Goal: Information Seeking & Learning: Learn about a topic

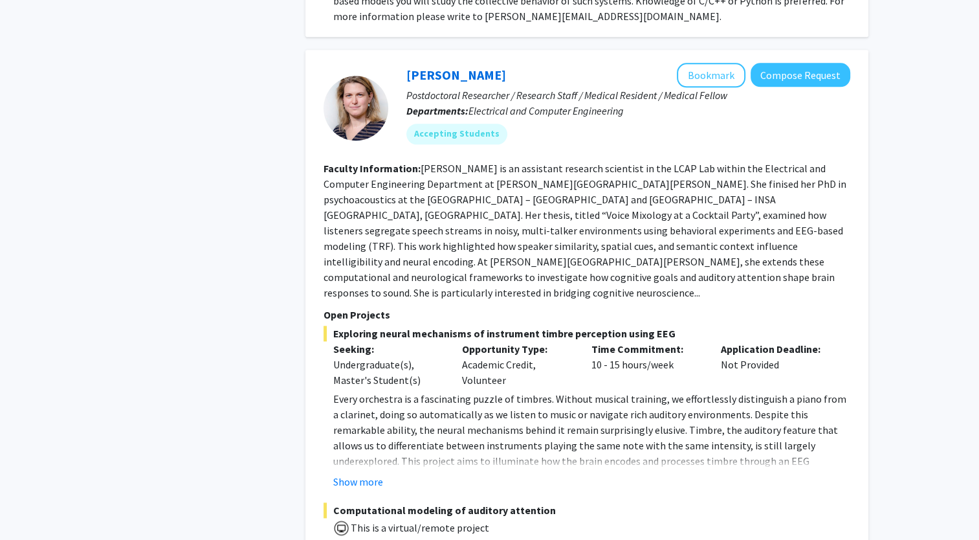
scroll to position [6622, 0]
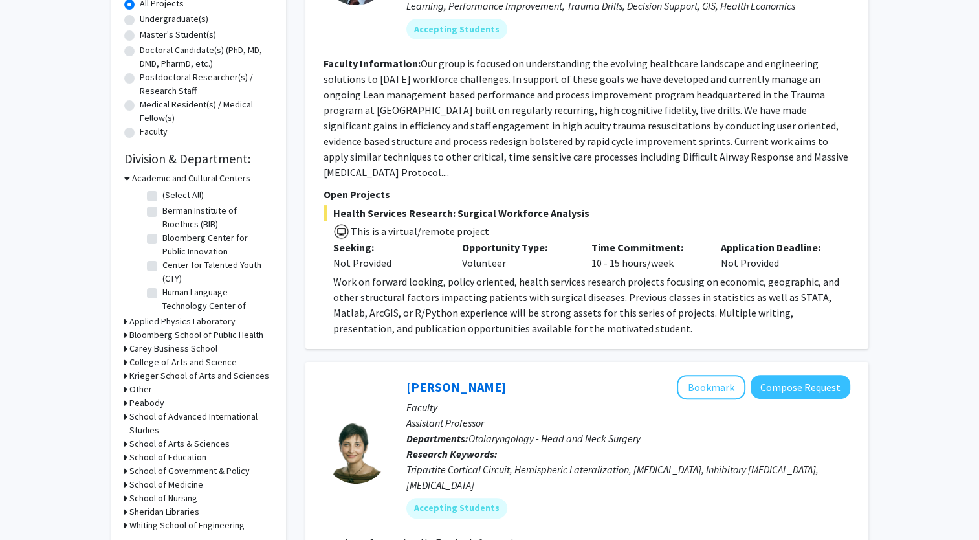
scroll to position [265, 0]
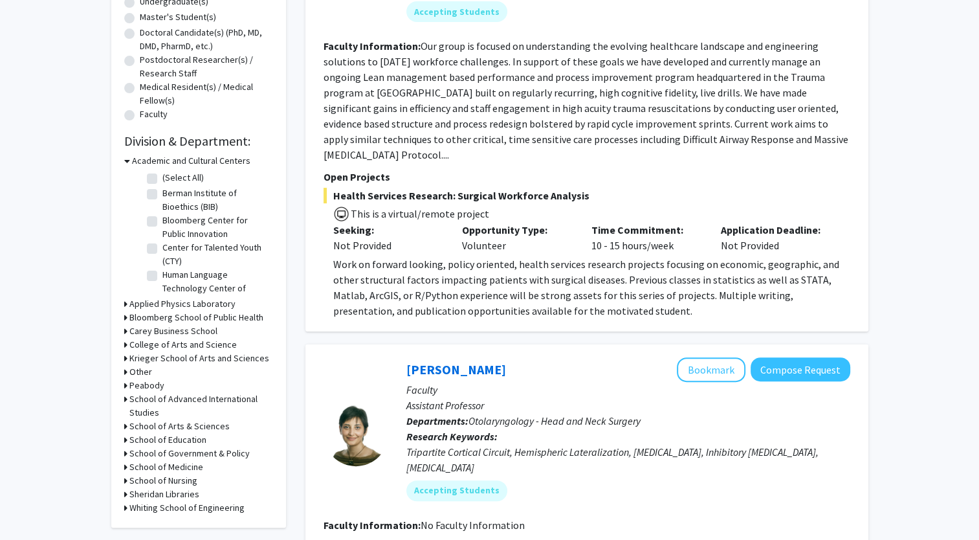
click at [153, 511] on h3 "Whiting School of Engineering" at bounding box center [186, 508] width 115 height 14
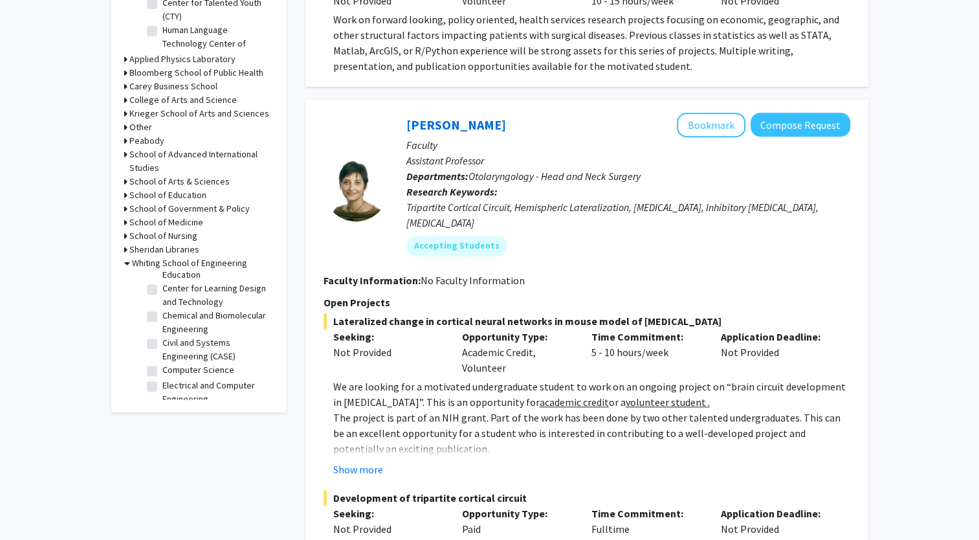
scroll to position [184, 0]
click at [162, 321] on label "Chemical and Biomolecular Engineering" at bounding box center [215, 313] width 107 height 27
click at [162, 309] on input "Chemical and Biomolecular Engineering" at bounding box center [166, 304] width 8 height 8
checkbox input "true"
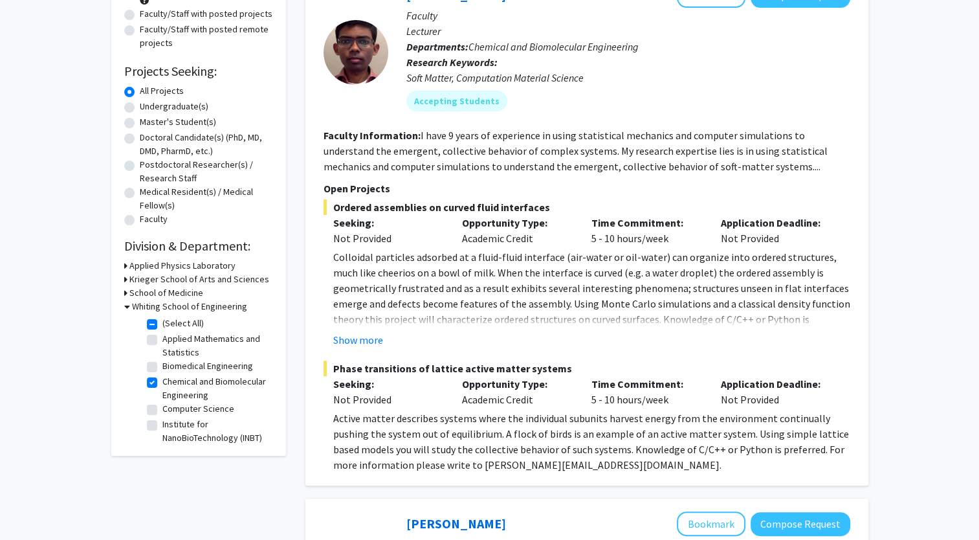
click at [167, 280] on h3 "Krieger School of Arts and Sciences" at bounding box center [199, 279] width 140 height 14
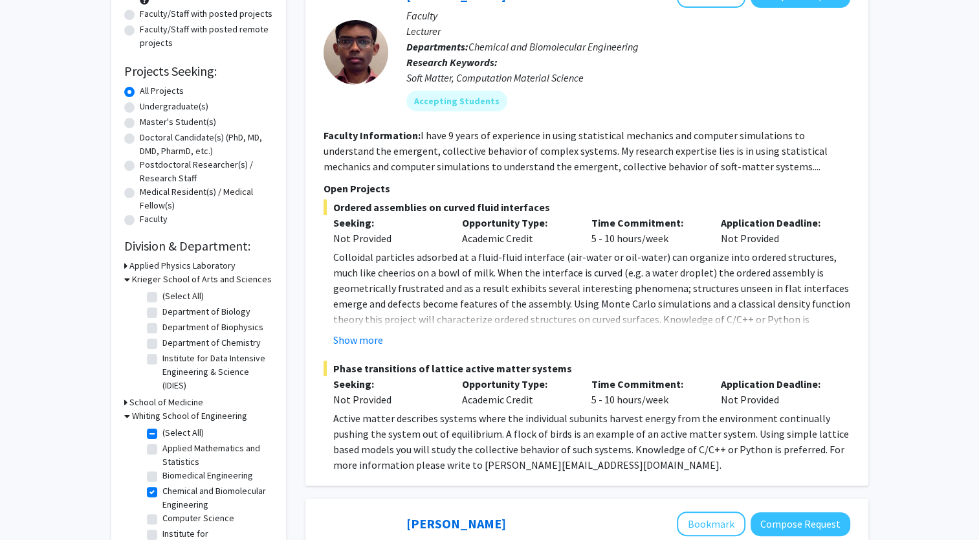
click at [162, 342] on label "Department of Chemistry" at bounding box center [211, 343] width 98 height 14
click at [162, 342] on input "Department of Chemistry" at bounding box center [166, 340] width 8 height 8
checkbox input "true"
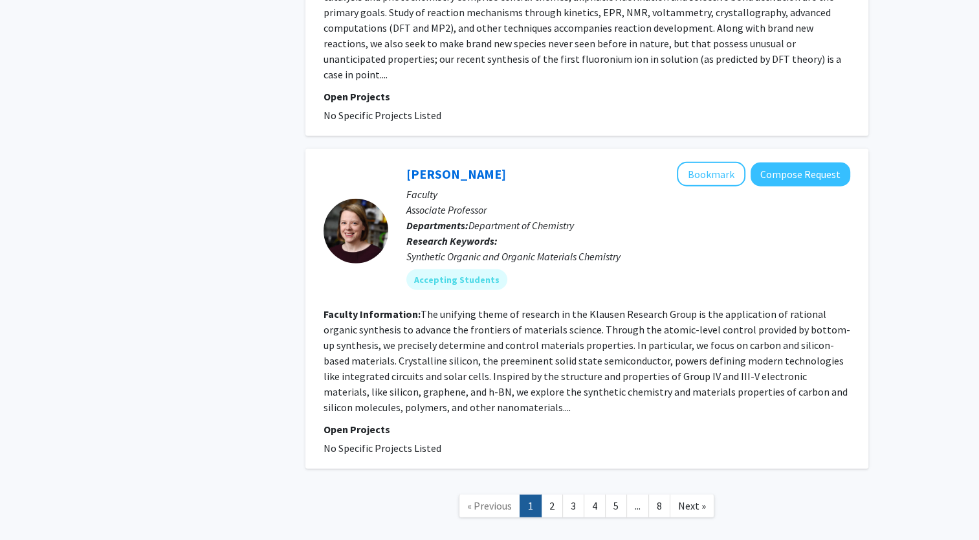
scroll to position [3485, 0]
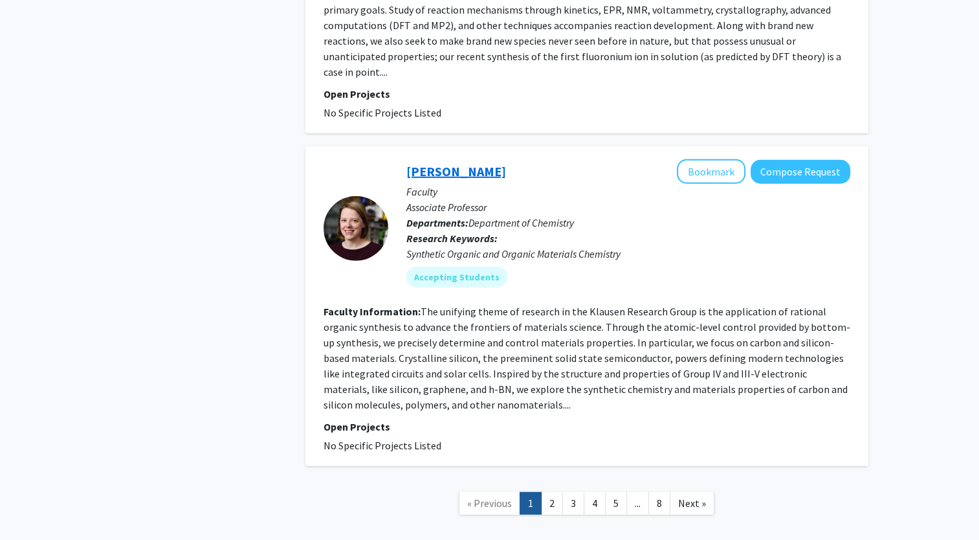
click at [449, 163] on link "[PERSON_NAME]" at bounding box center [456, 171] width 100 height 16
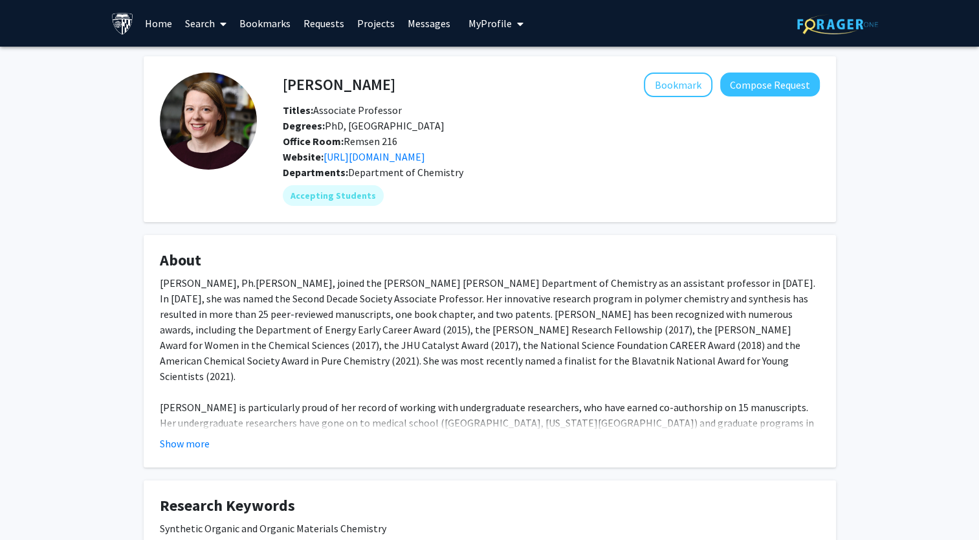
click at [379, 162] on div "Website: [URL][DOMAIN_NAME]" at bounding box center [551, 157] width 556 height 16
click at [375, 157] on link "[URL][DOMAIN_NAME]" at bounding box center [375, 156] width 102 height 13
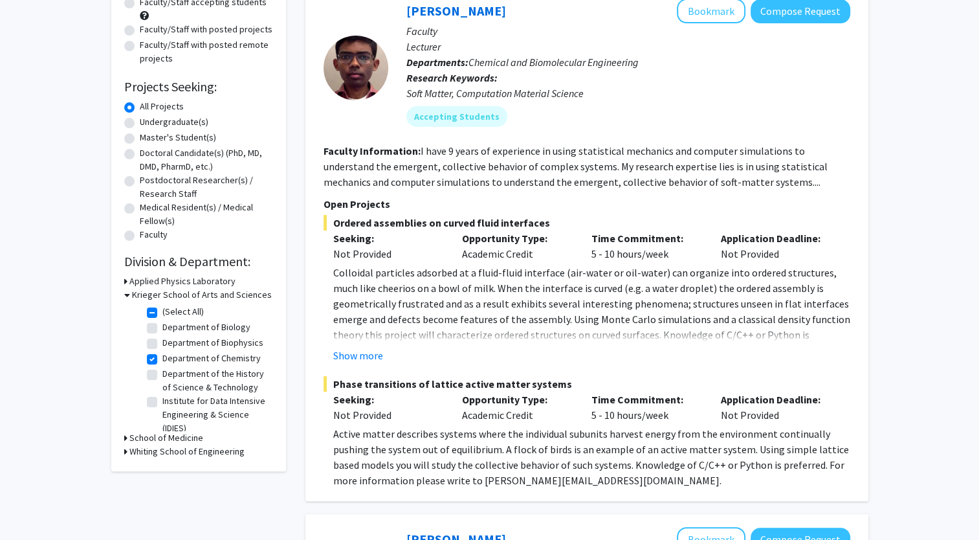
scroll to position [155, 0]
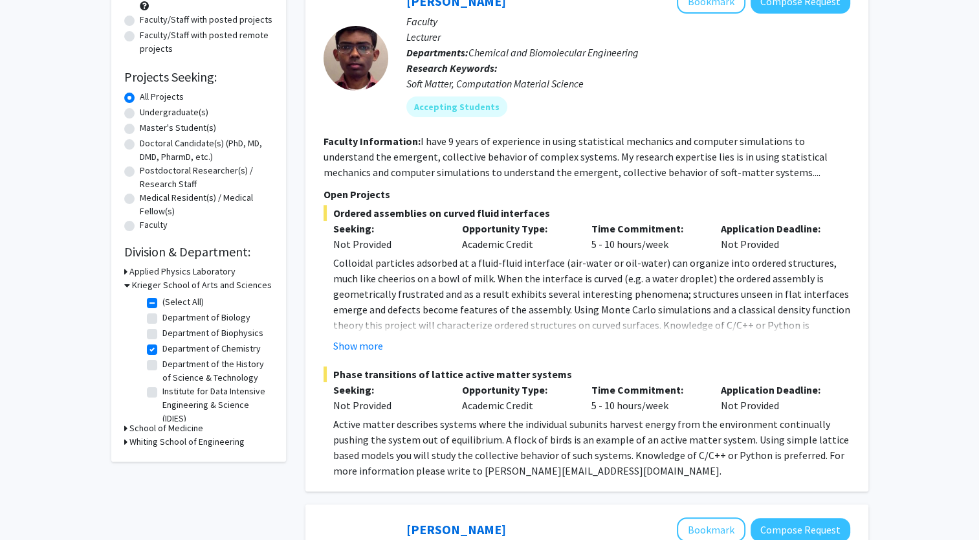
click at [162, 349] on label "Department of Chemistry" at bounding box center [211, 349] width 98 height 14
click at [162, 349] on input "Department of Chemistry" at bounding box center [166, 346] width 8 height 8
checkbox input "false"
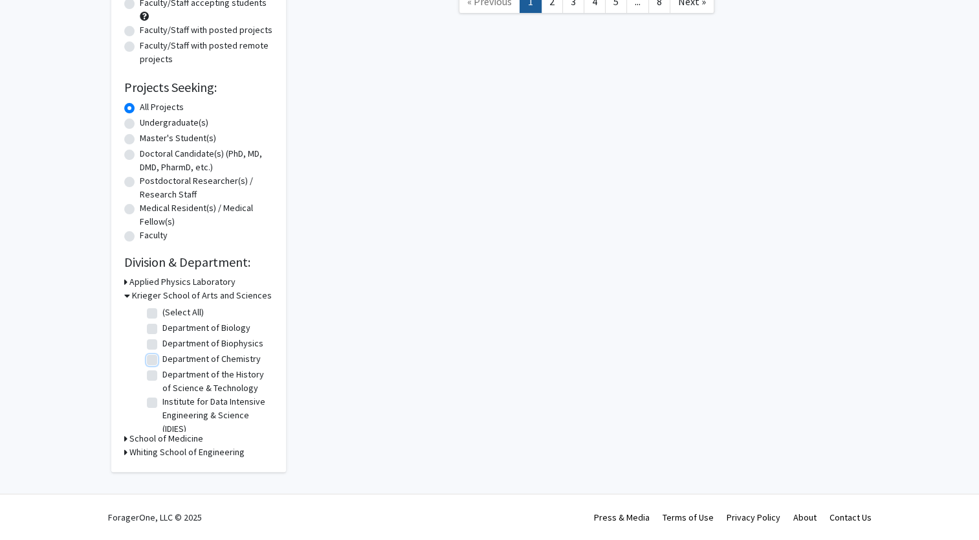
checkbox input "false"
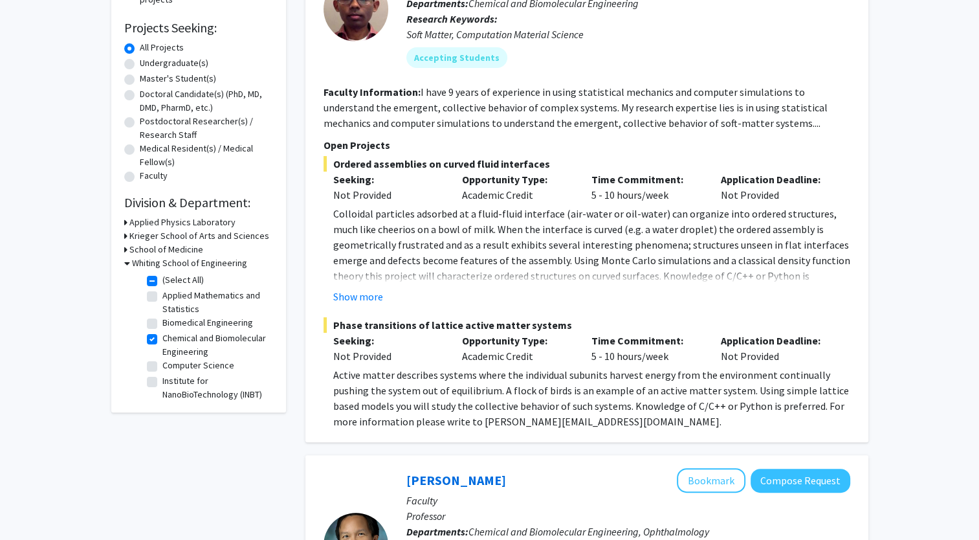
scroll to position [203, 0]
click at [162, 343] on label "Chemical and Biomolecular Engineering" at bounding box center [215, 345] width 107 height 27
click at [162, 340] on input "Chemical and Biomolecular Engineering" at bounding box center [166, 336] width 8 height 8
checkbox input "false"
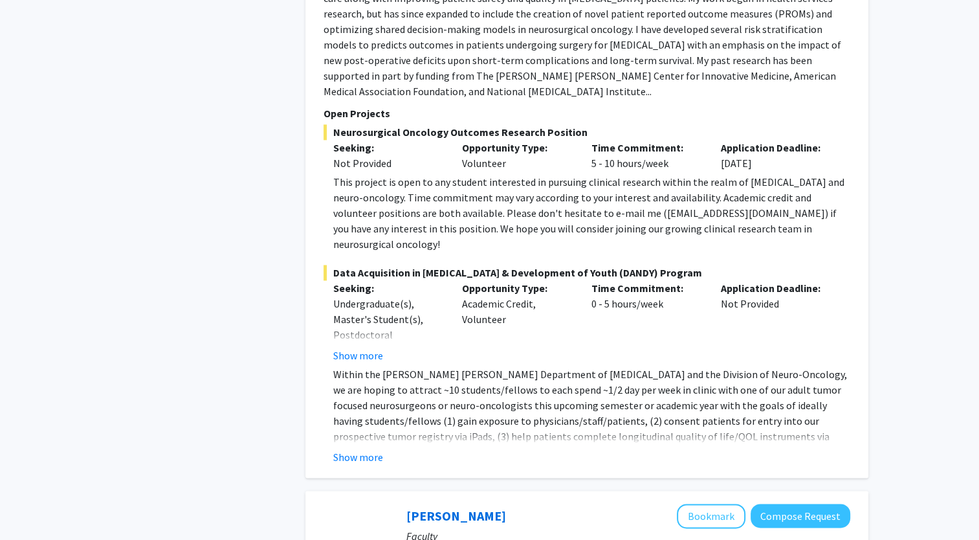
scroll to position [1862, 0]
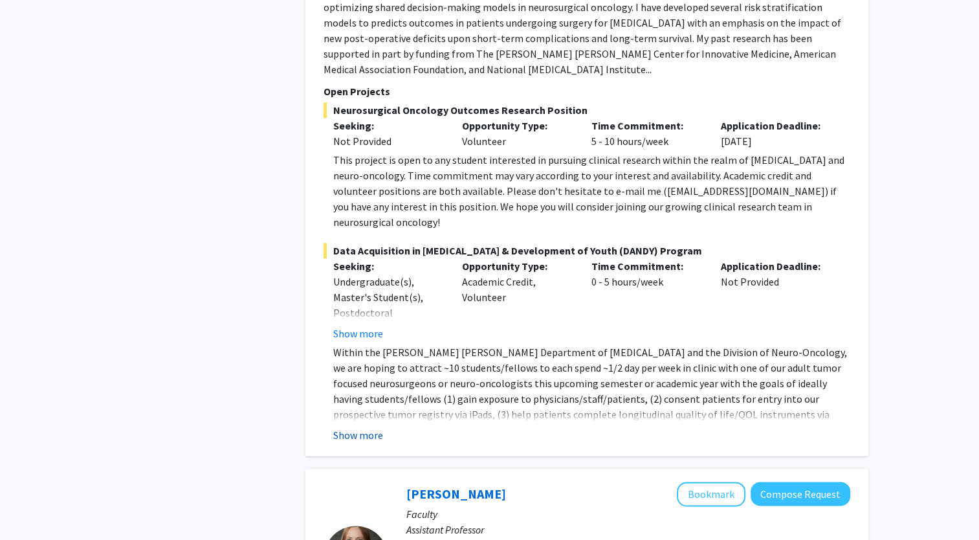
click at [358, 427] on button "Show more" at bounding box center [358, 435] width 50 height 16
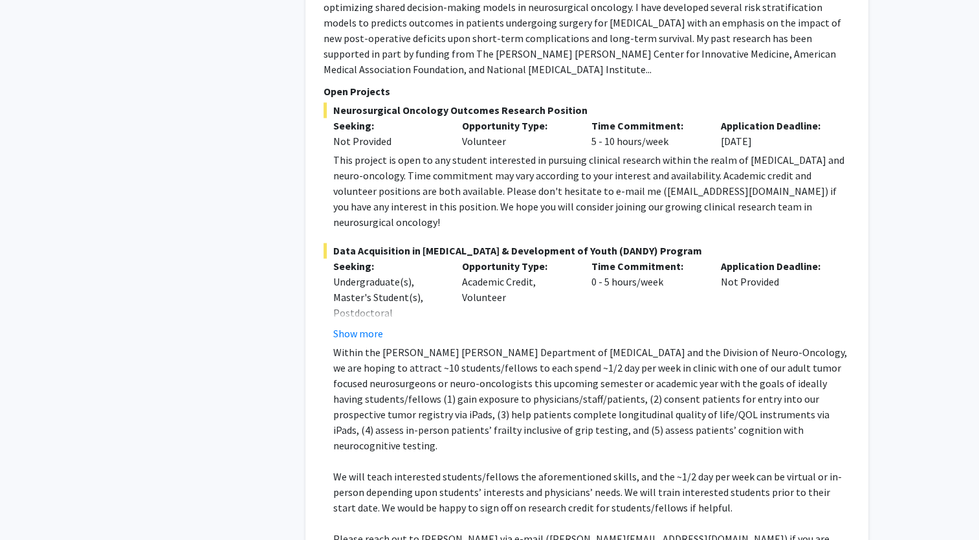
click at [358, 453] on p at bounding box center [591, 461] width 517 height 16
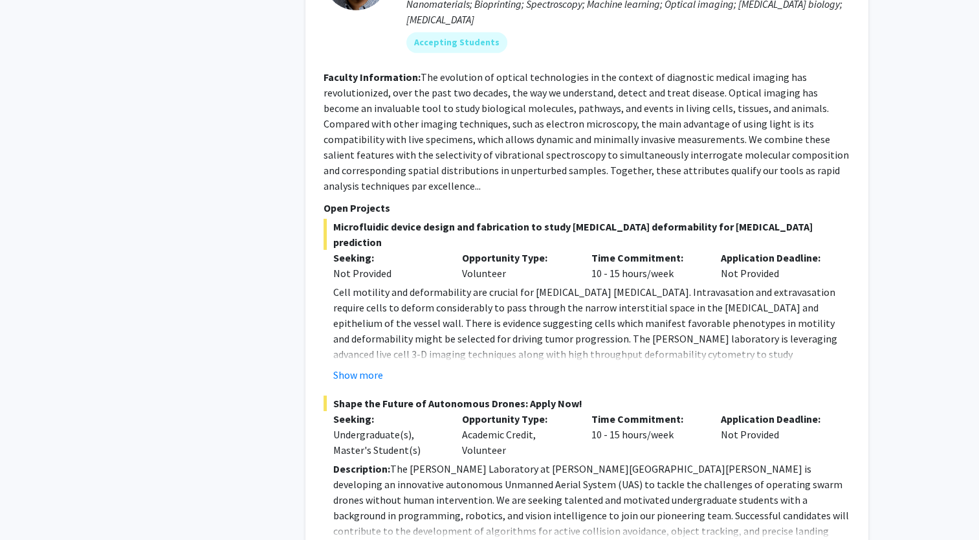
scroll to position [4196, 0]
click at [353, 539] on button "Show more" at bounding box center [358, 550] width 50 height 16
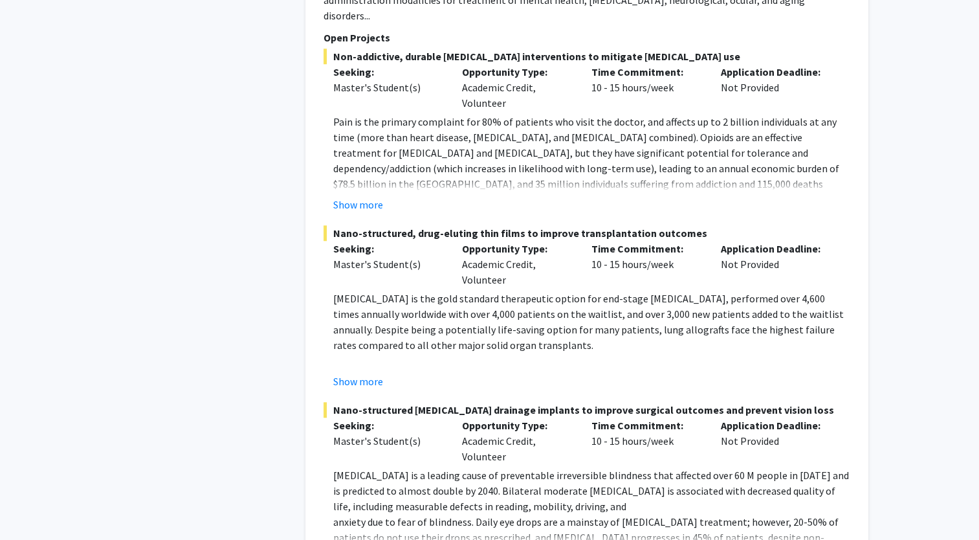
scroll to position [5989, 0]
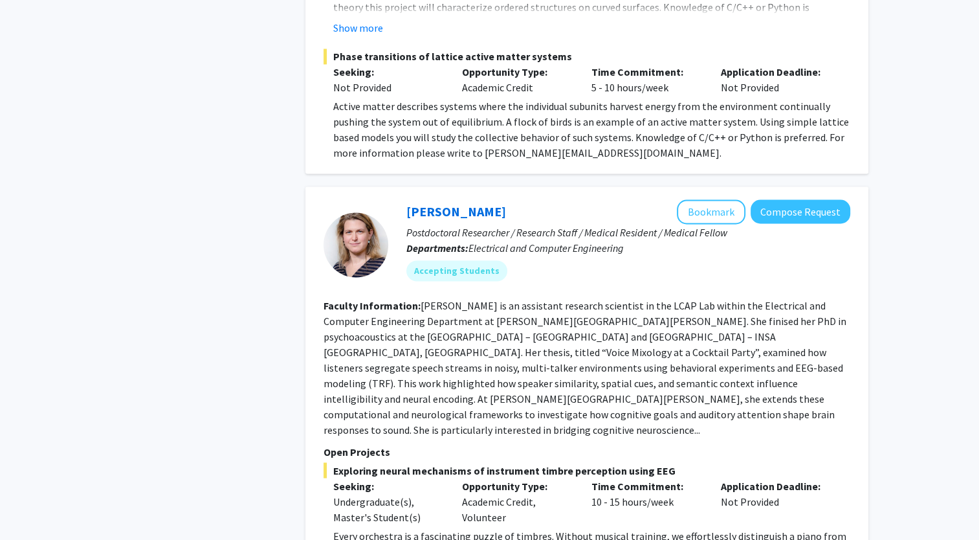
scroll to position [7290, 0]
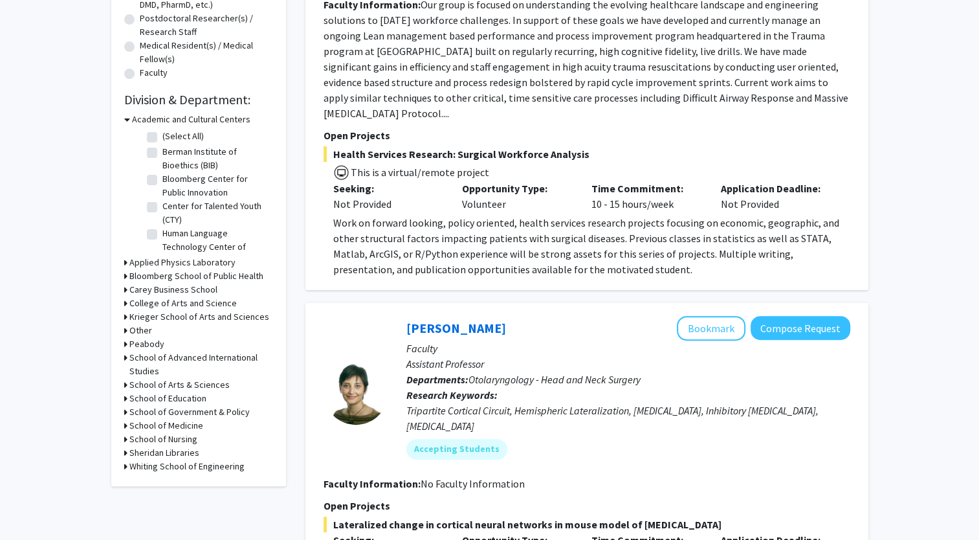
scroll to position [313, 0]
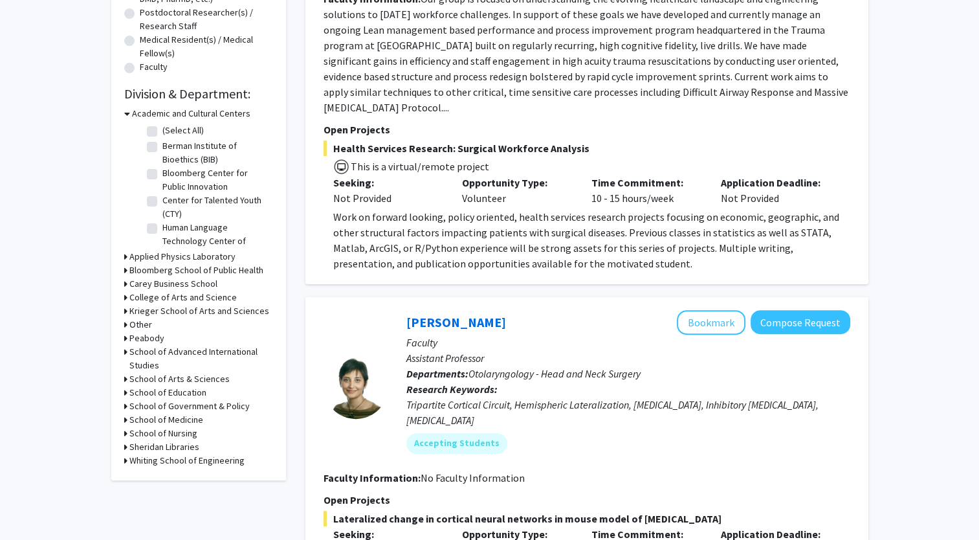
click at [127, 459] on div "Whiting School of Engineering" at bounding box center [198, 461] width 149 height 14
click at [122, 461] on div "Refine By Collaboration Status: Collaboration Status All Faculty/Staff Collabor…" at bounding box center [198, 118] width 175 height 723
click at [124, 458] on icon at bounding box center [125, 461] width 3 height 14
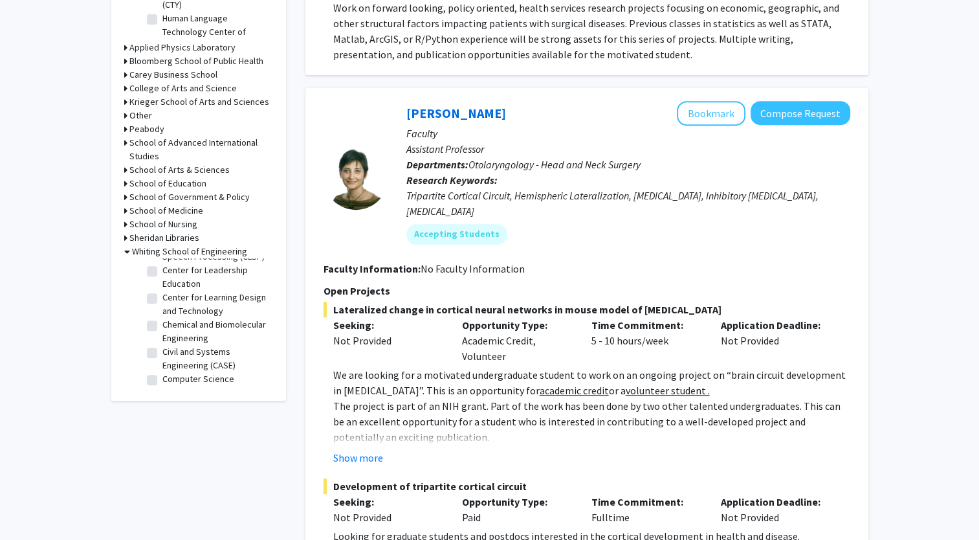
scroll to position [157, 0]
click at [162, 337] on label "Chemical and Biomolecular Engineering" at bounding box center [215, 329] width 107 height 27
click at [162, 325] on input "Chemical and Biomolecular Engineering" at bounding box center [166, 320] width 8 height 8
checkbox input "true"
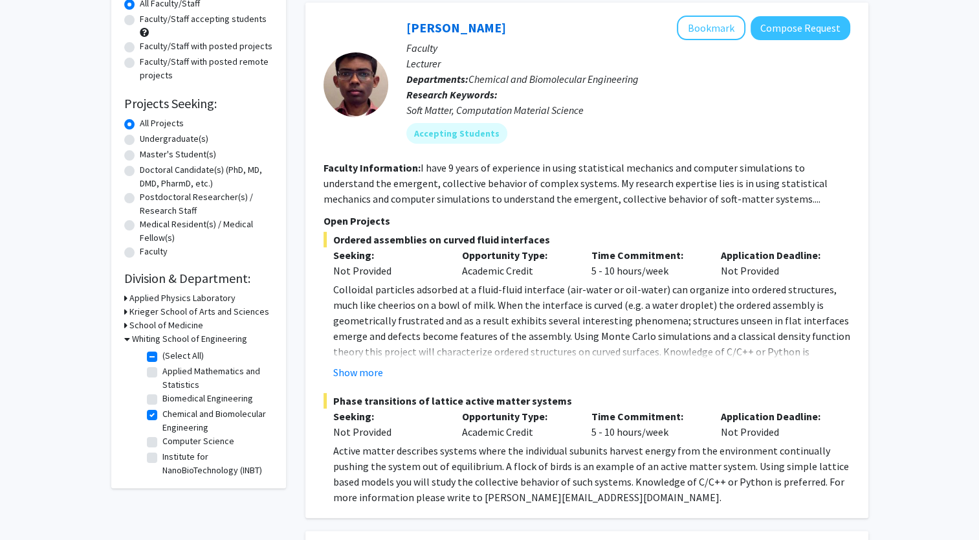
scroll to position [129, 0]
click at [126, 311] on icon at bounding box center [125, 311] width 3 height 14
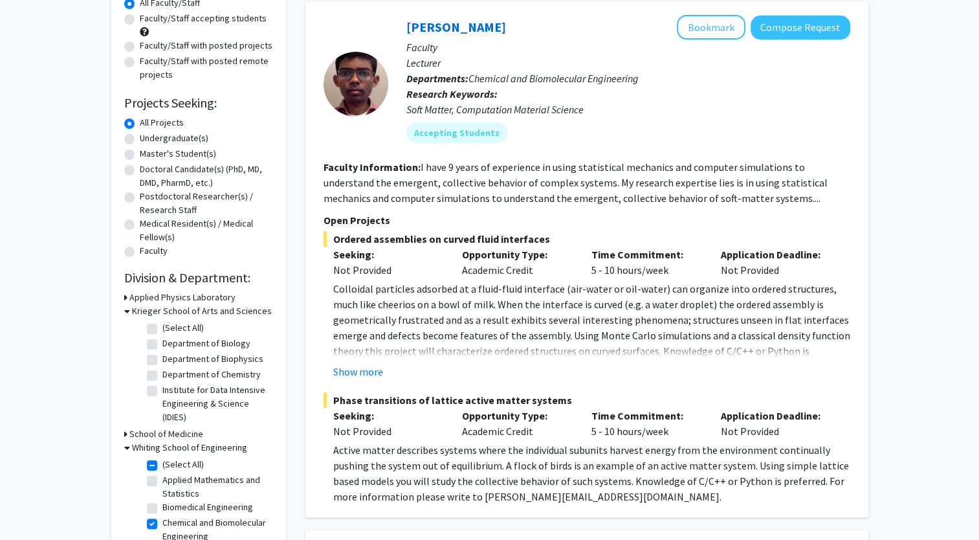
click at [162, 376] on label "Department of Chemistry" at bounding box center [211, 374] width 98 height 14
click at [162, 376] on input "Department of Chemistry" at bounding box center [166, 371] width 8 height 8
checkbox input "true"
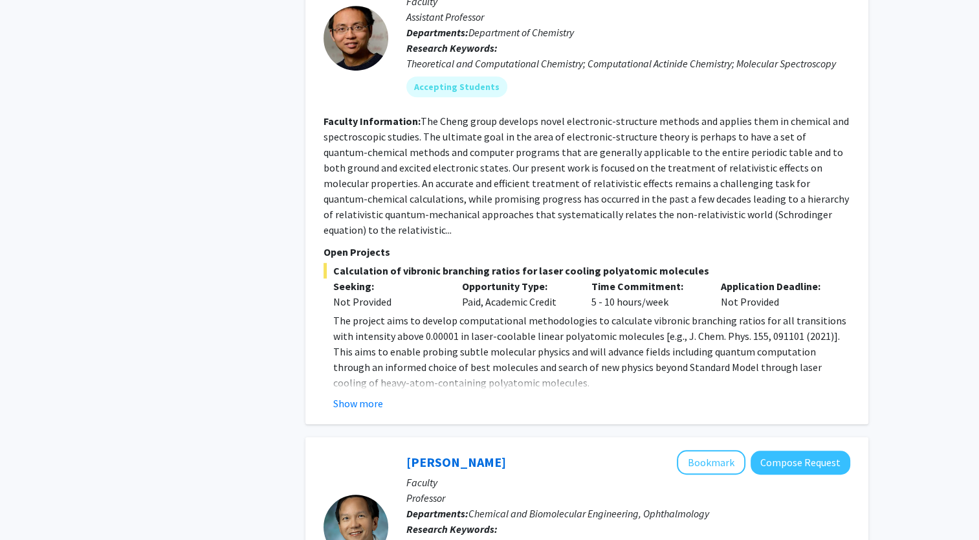
scroll to position [723, 0]
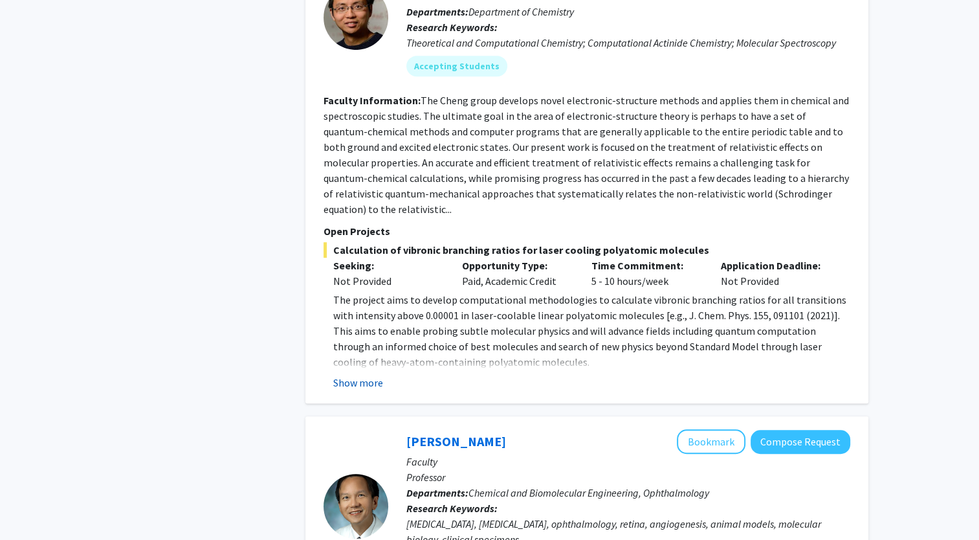
click at [358, 375] on button "Show more" at bounding box center [358, 383] width 50 height 16
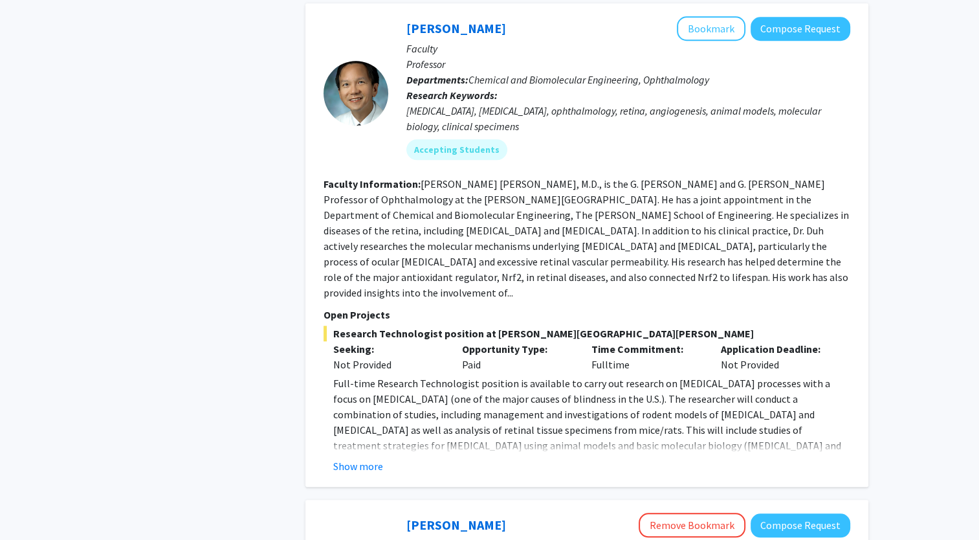
scroll to position [1231, 0]
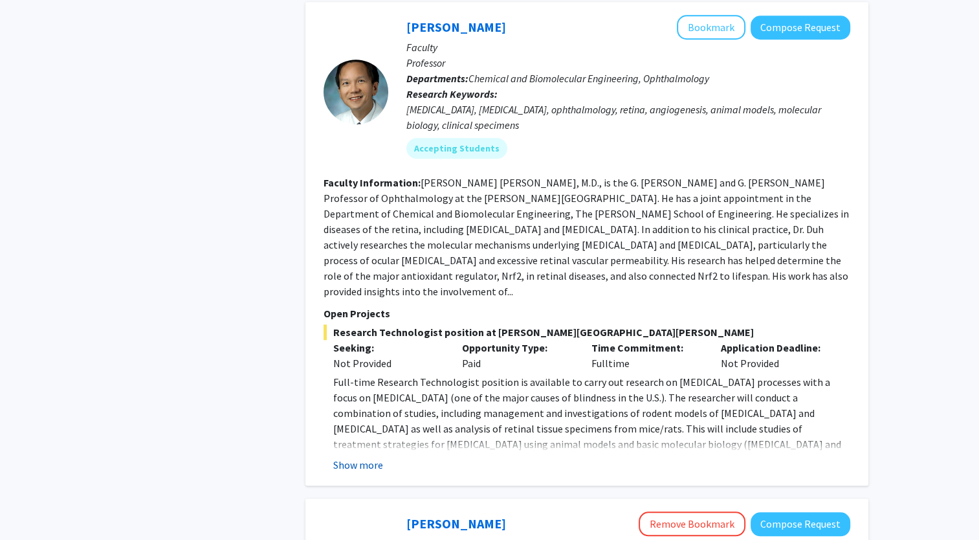
click at [342, 457] on button "Show more" at bounding box center [358, 465] width 50 height 16
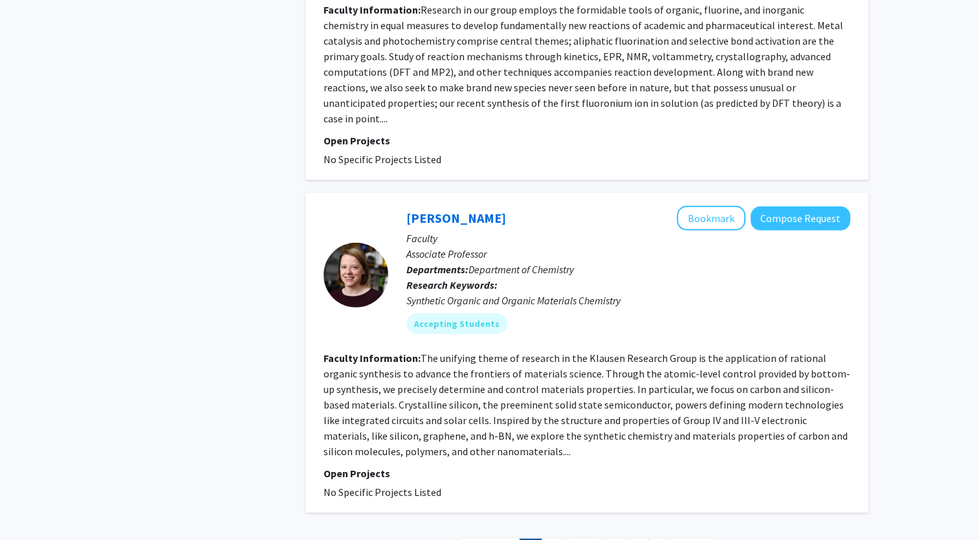
scroll to position [3594, 0]
click at [543, 538] on link "2" at bounding box center [552, 549] width 22 height 23
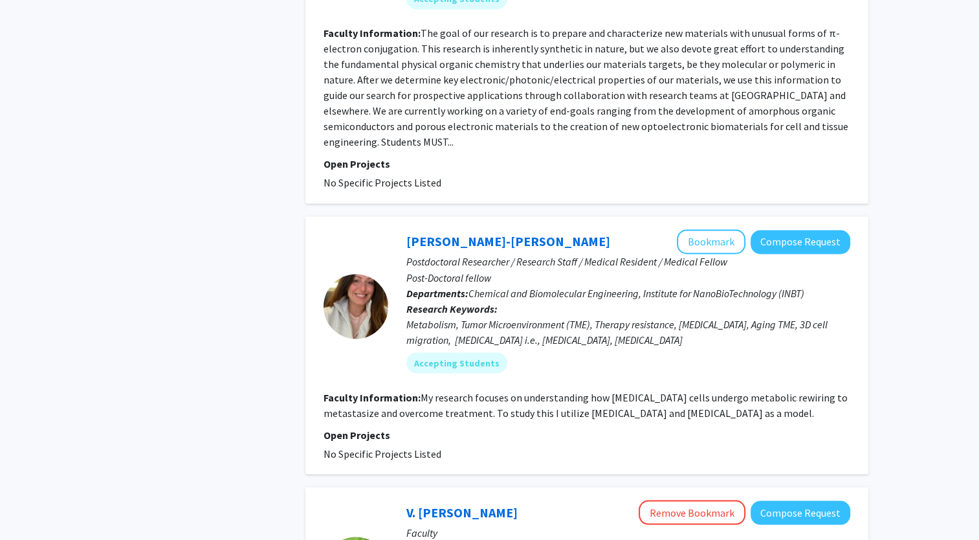
scroll to position [2178, 0]
